Goal: Information Seeking & Learning: Learn about a topic

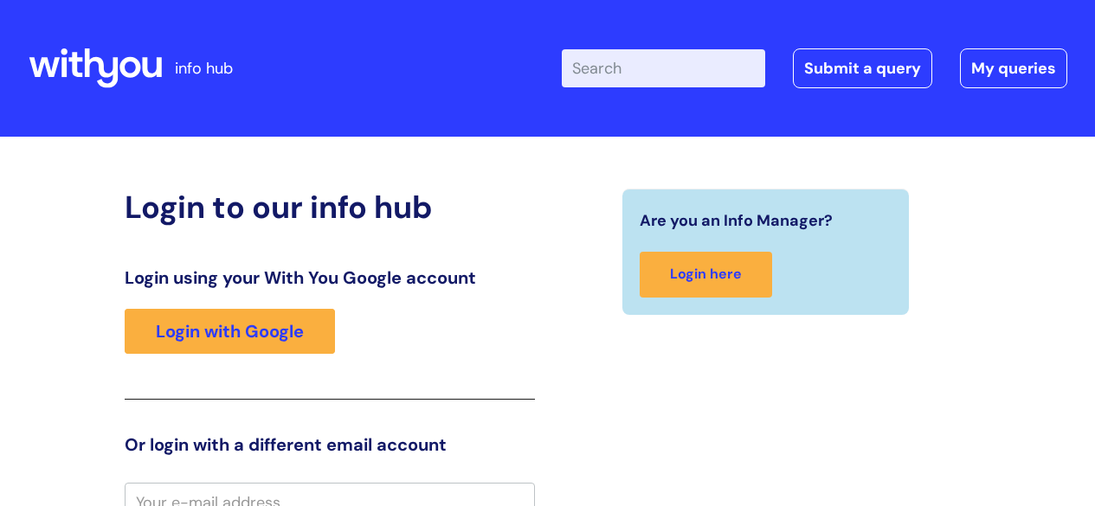
scroll to position [16, 0]
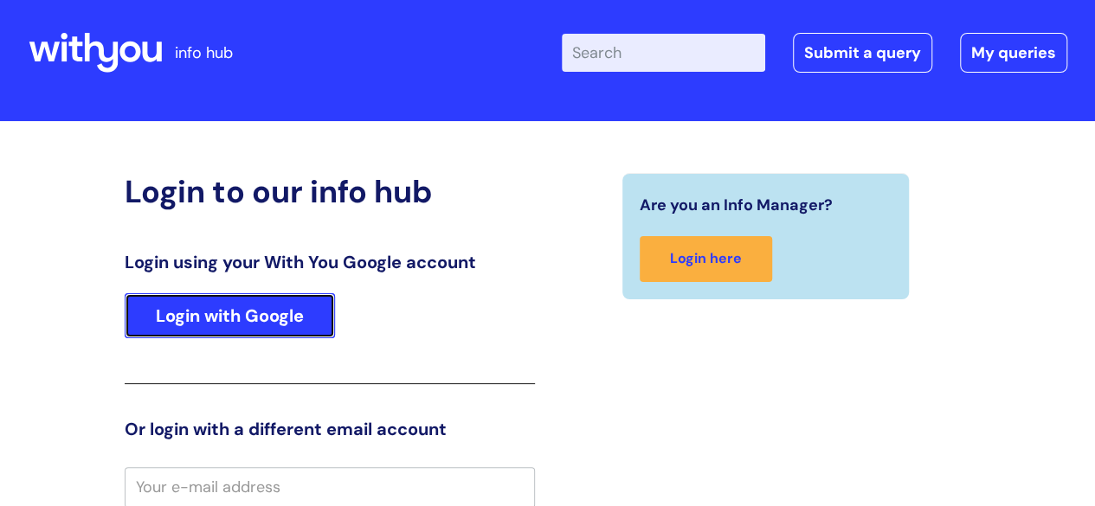
click at [234, 323] on link "Login with Google" at bounding box center [230, 315] width 210 height 45
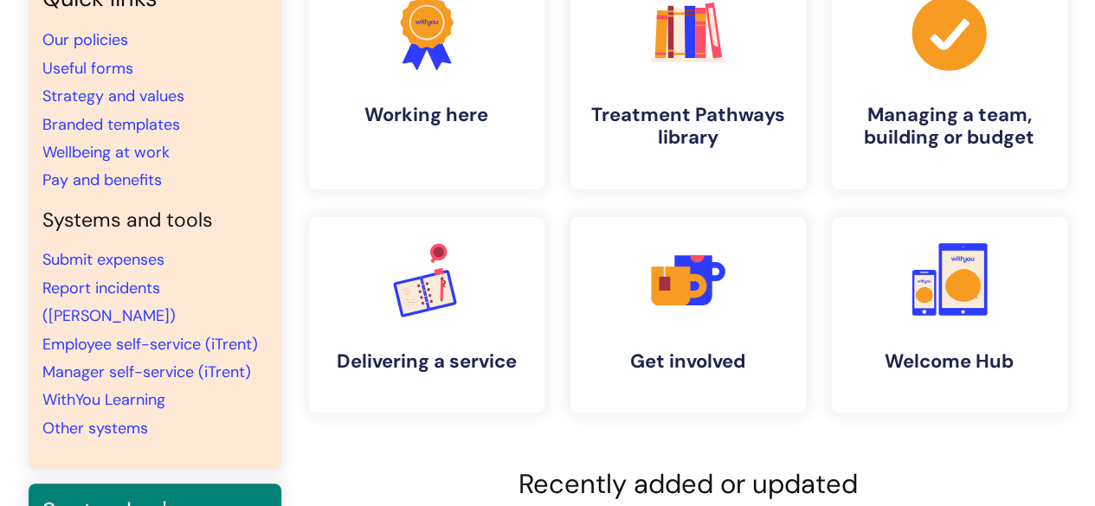
scroll to position [218, 0]
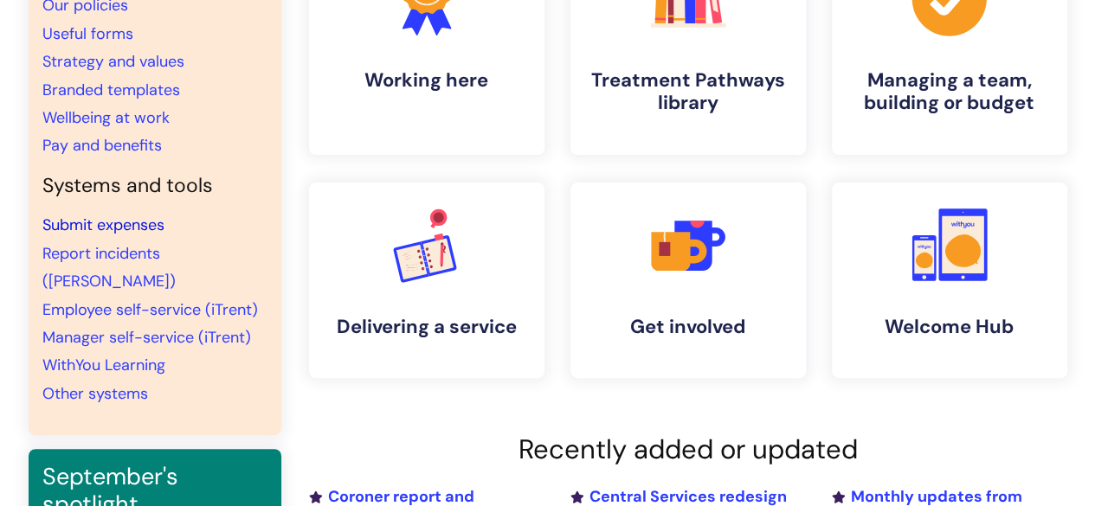
click at [140, 222] on link "Submit expenses" at bounding box center [103, 225] width 122 height 21
click at [99, 254] on link "Report incidents (Ulysses)" at bounding box center [108, 267] width 133 height 48
click at [133, 148] on link "Pay and benefits" at bounding box center [101, 145] width 119 height 21
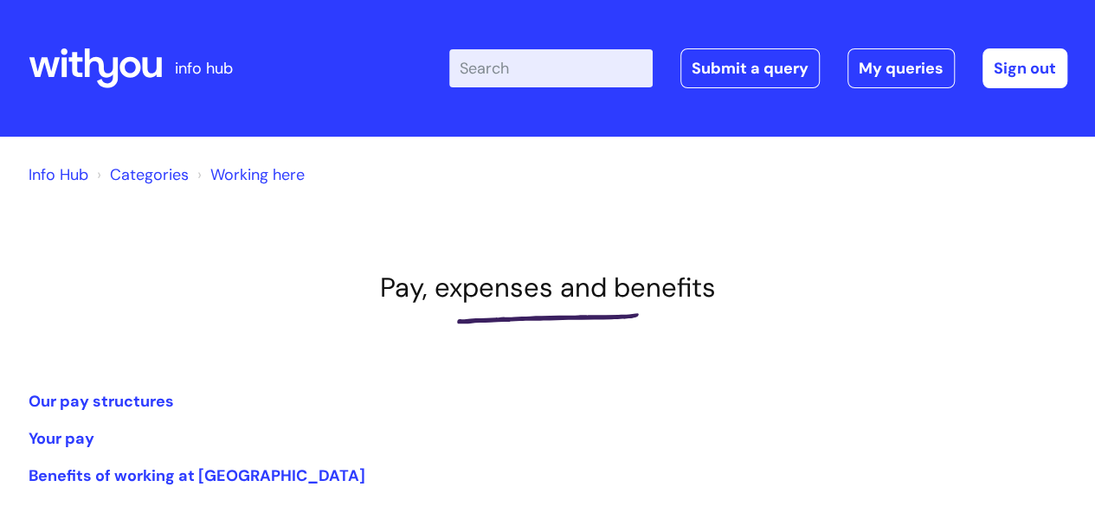
click at [915, 285] on h1 "Pay, expenses and benefits" at bounding box center [548, 288] width 1038 height 32
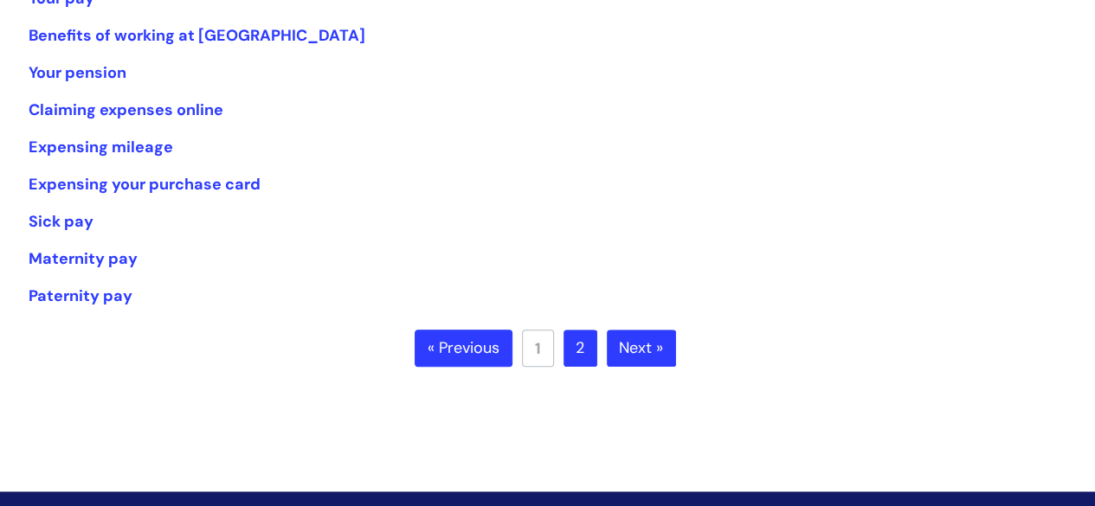
scroll to position [450, 0]
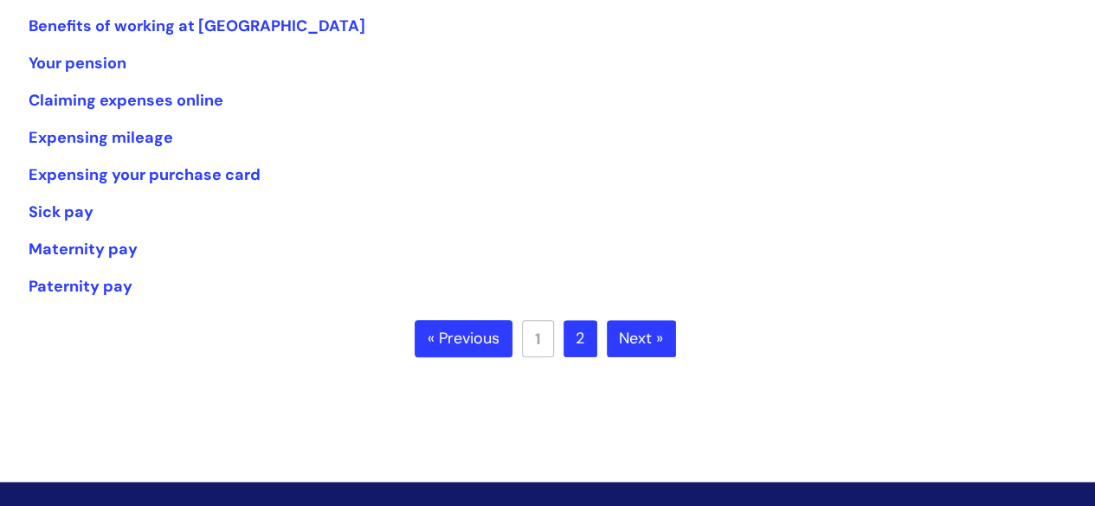
click at [656, 336] on link "Next »" at bounding box center [641, 339] width 69 height 38
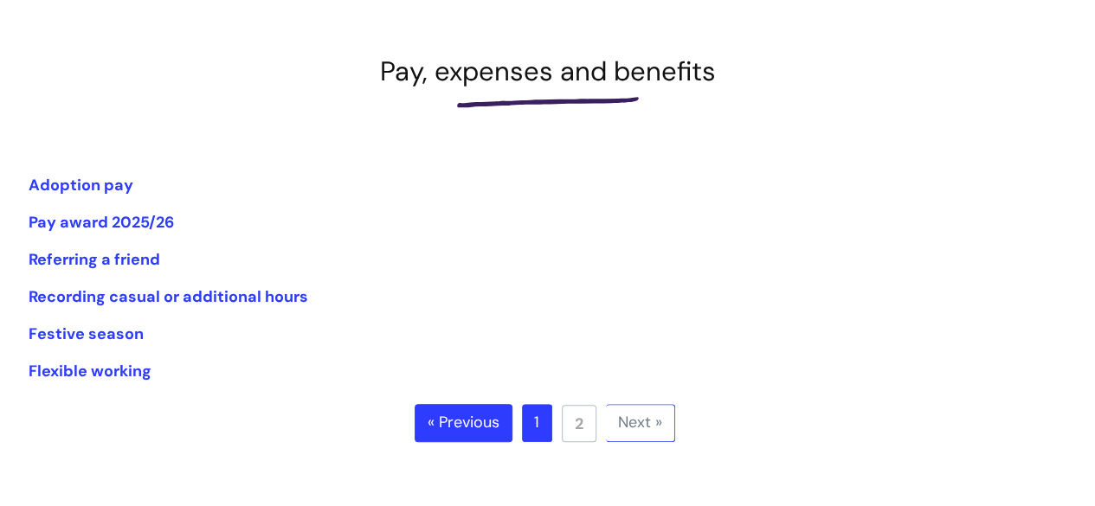
scroll to position [277, 0]
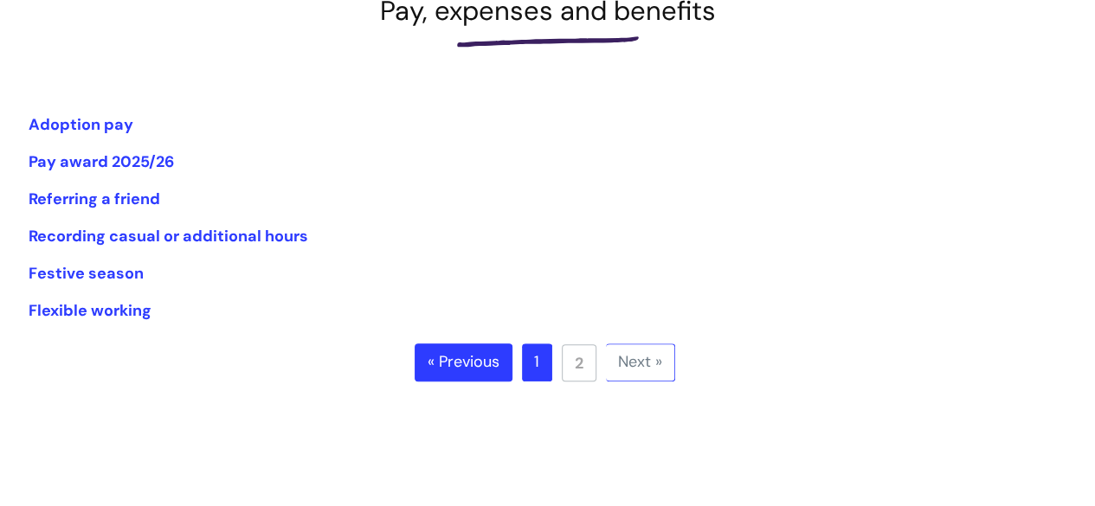
click at [488, 363] on link "« Previous" at bounding box center [463, 363] width 98 height 38
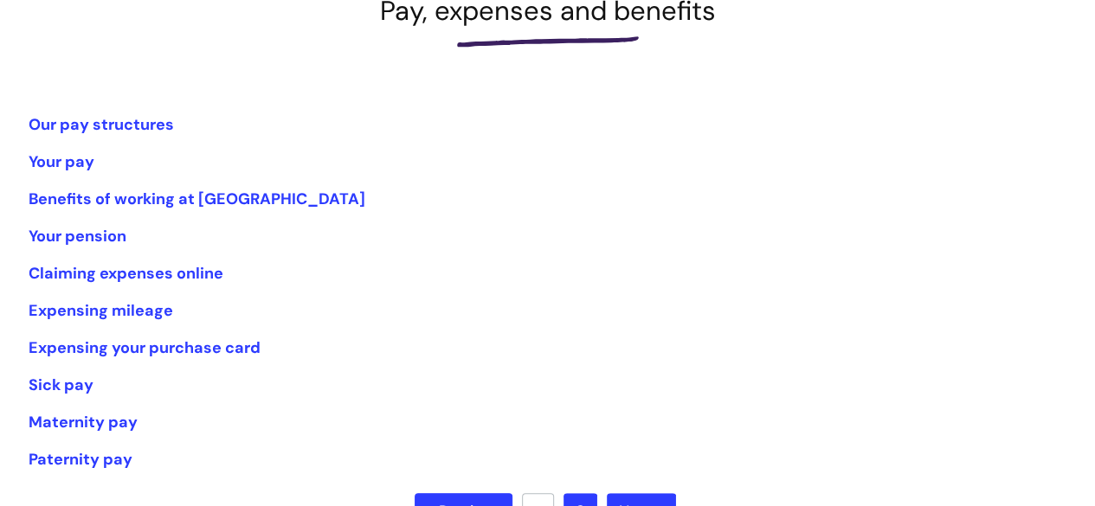
scroll to position [311, 0]
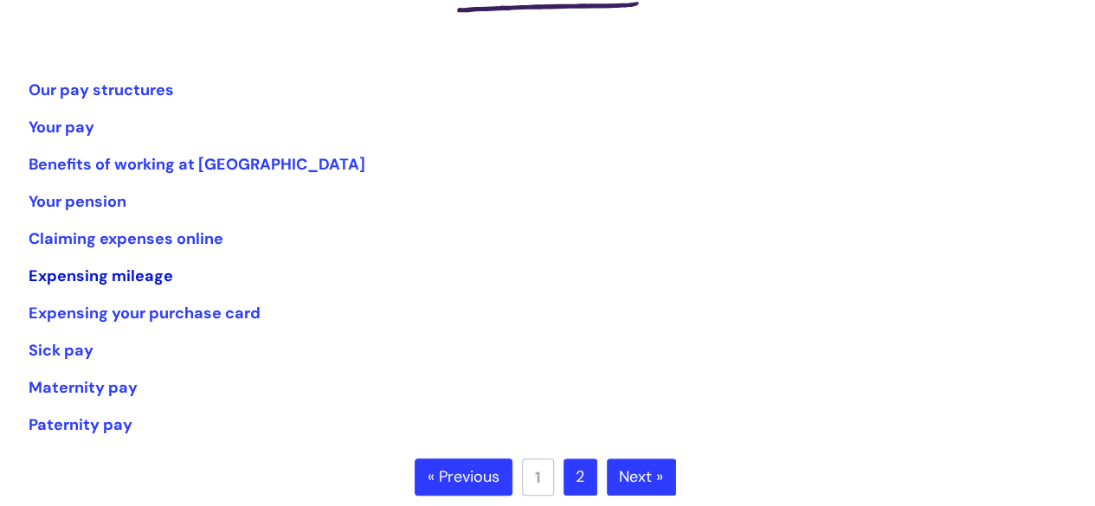
click at [146, 279] on link "Expensing mileage" at bounding box center [101, 276] width 144 height 21
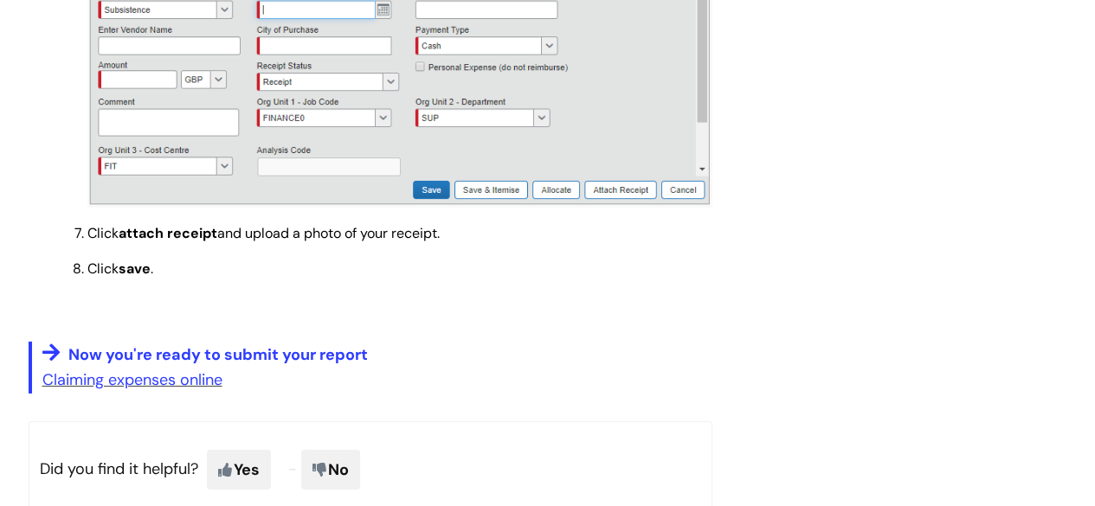
scroll to position [2610, 0]
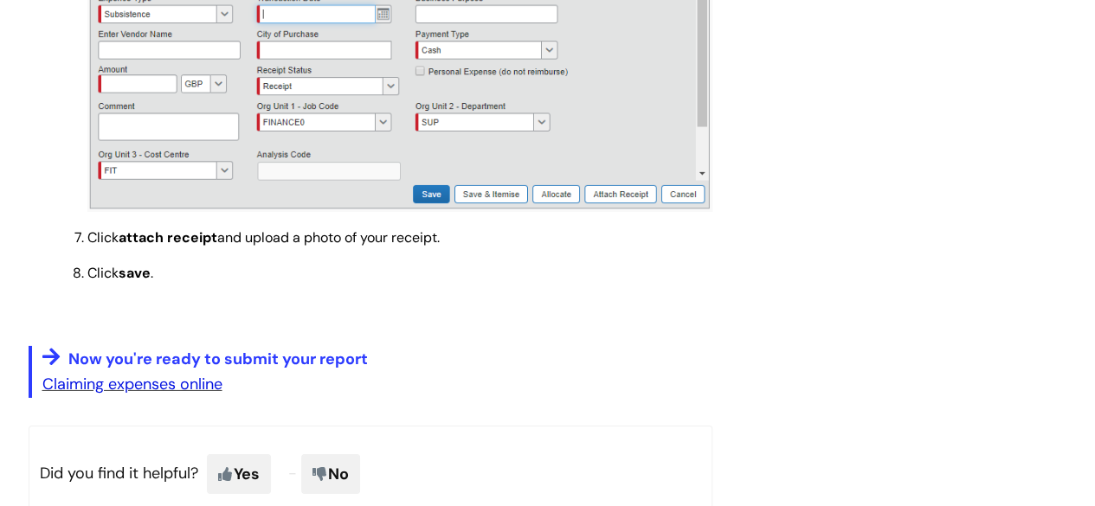
click at [201, 390] on link "Claiming expenses online" at bounding box center [132, 384] width 180 height 21
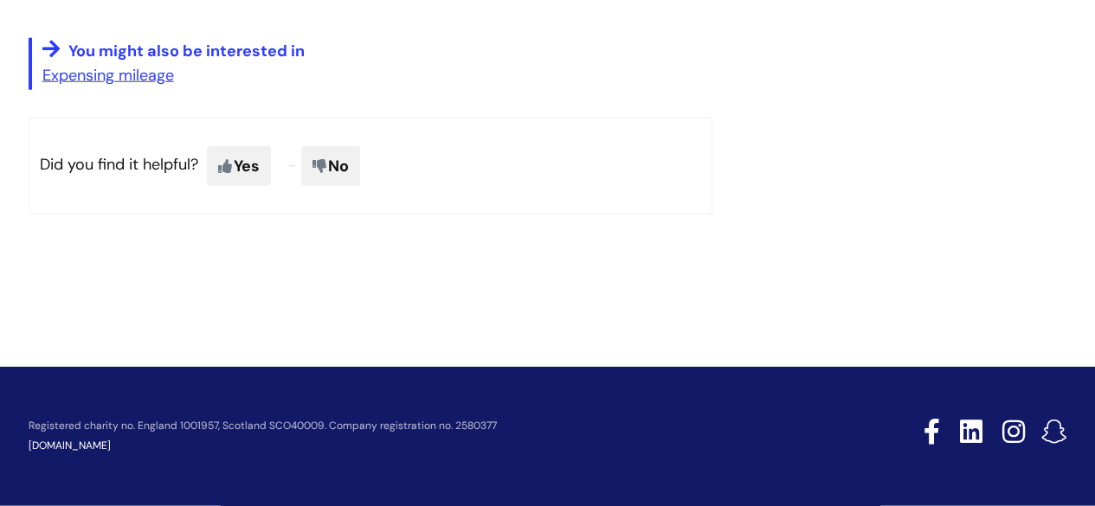
scroll to position [2195, 0]
click at [128, 80] on link "Expensing mileage" at bounding box center [108, 75] width 132 height 21
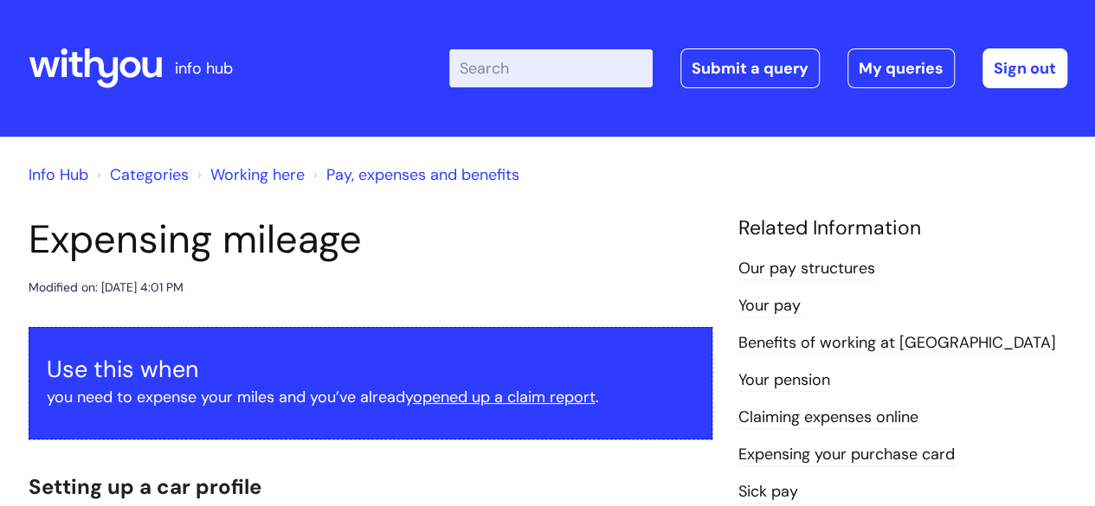
click at [770, 311] on link "Your pay" at bounding box center [769, 306] width 62 height 22
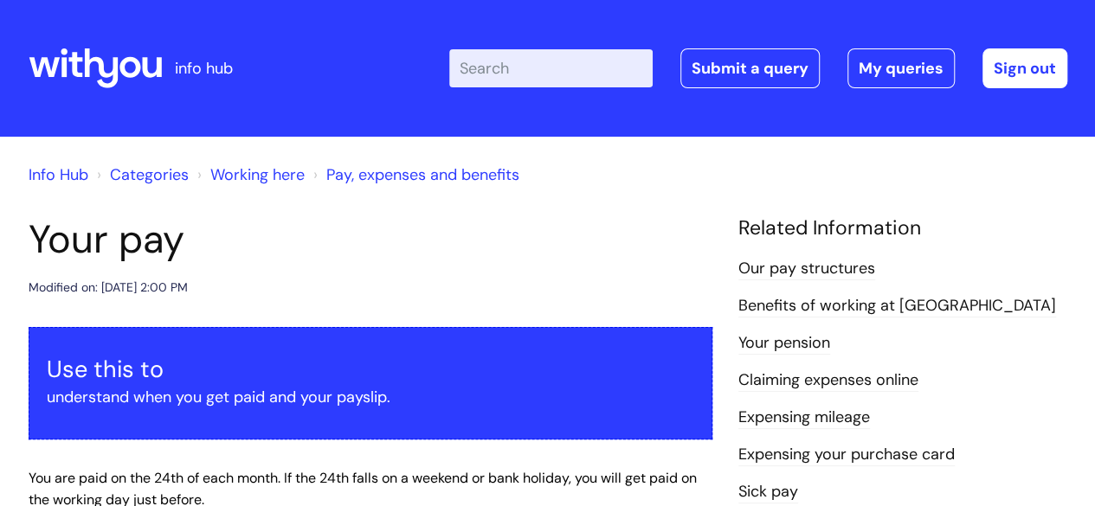
click at [562, 63] on input "Enter your search term here..." at bounding box center [550, 68] width 203 height 38
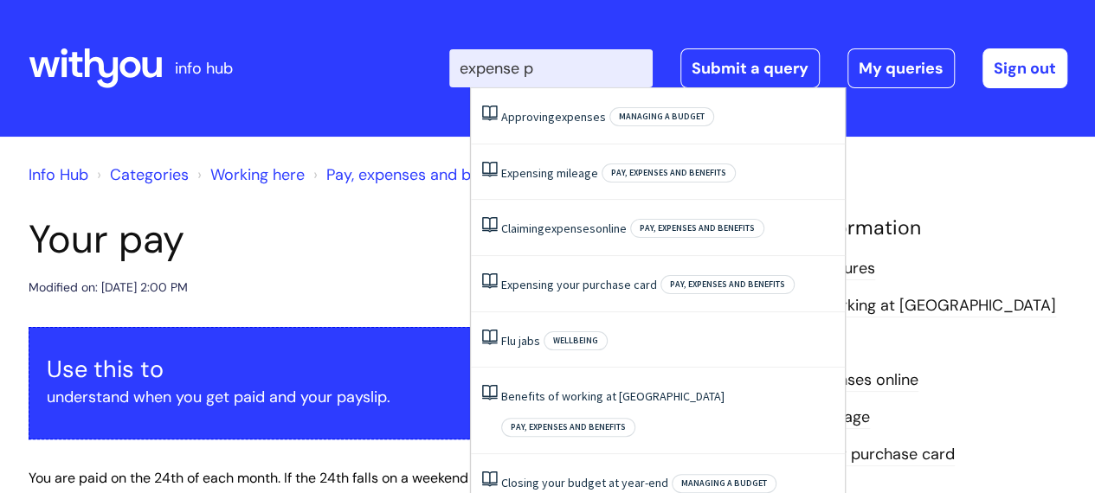
type input "expense pa"
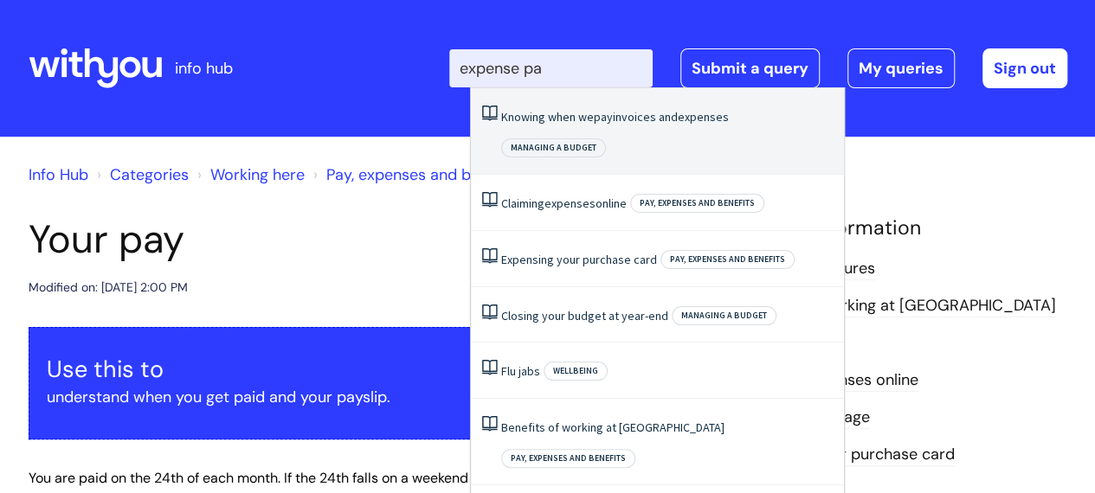
click at [621, 117] on link "Knowing when we pay invoices and expenses" at bounding box center [615, 117] width 228 height 16
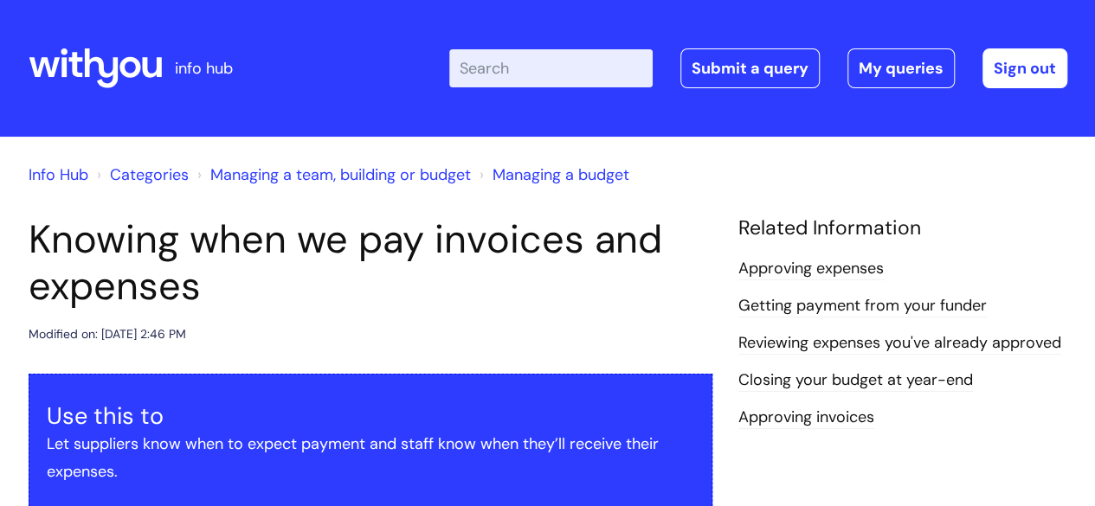
click at [486, 299] on h1 "Knowing when we pay invoices and expenses" at bounding box center [371, 262] width 684 height 93
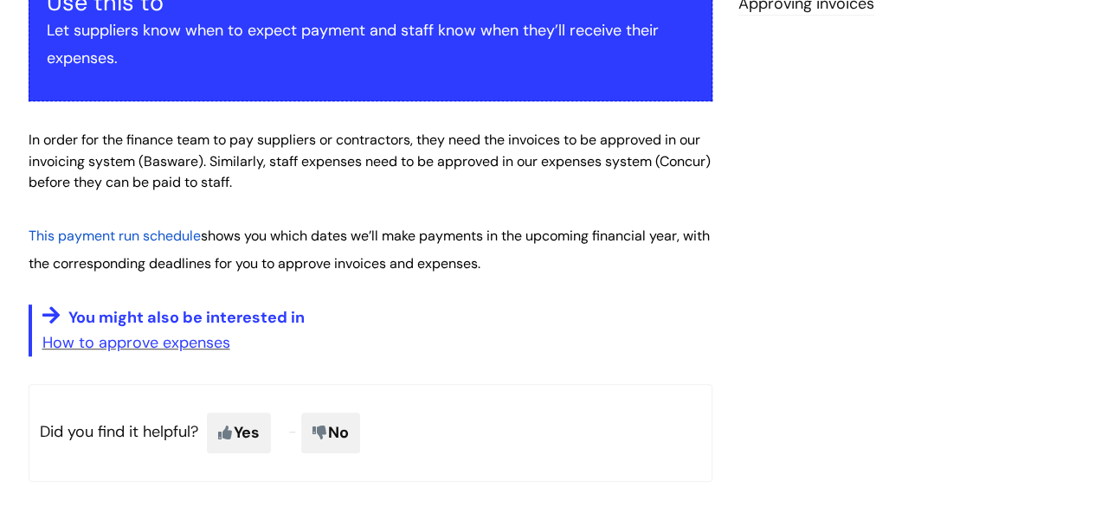
scroll to position [415, 0]
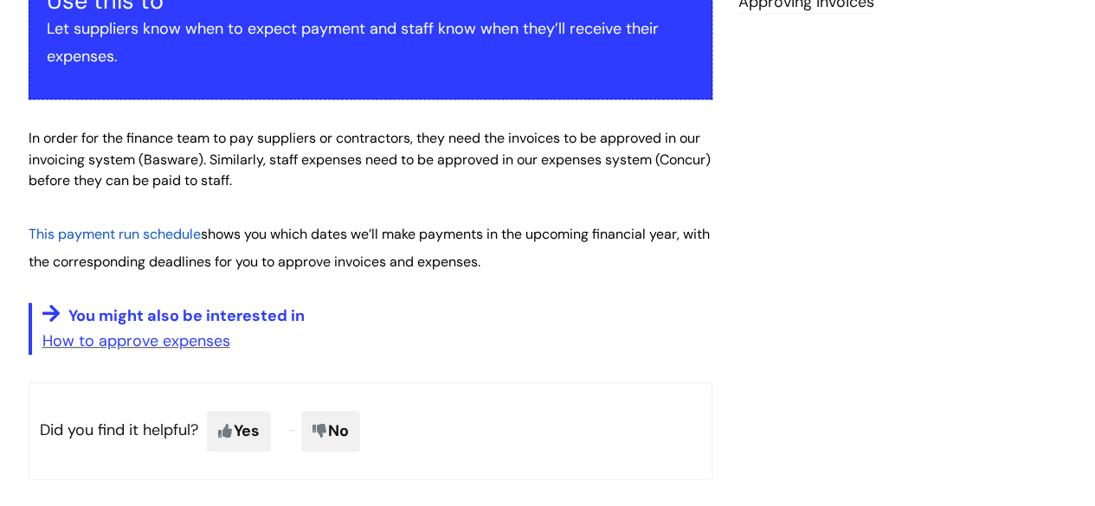
click at [167, 233] on span "This payment run schedule" at bounding box center [115, 234] width 172 height 18
